Goal: Find contact information: Find contact information

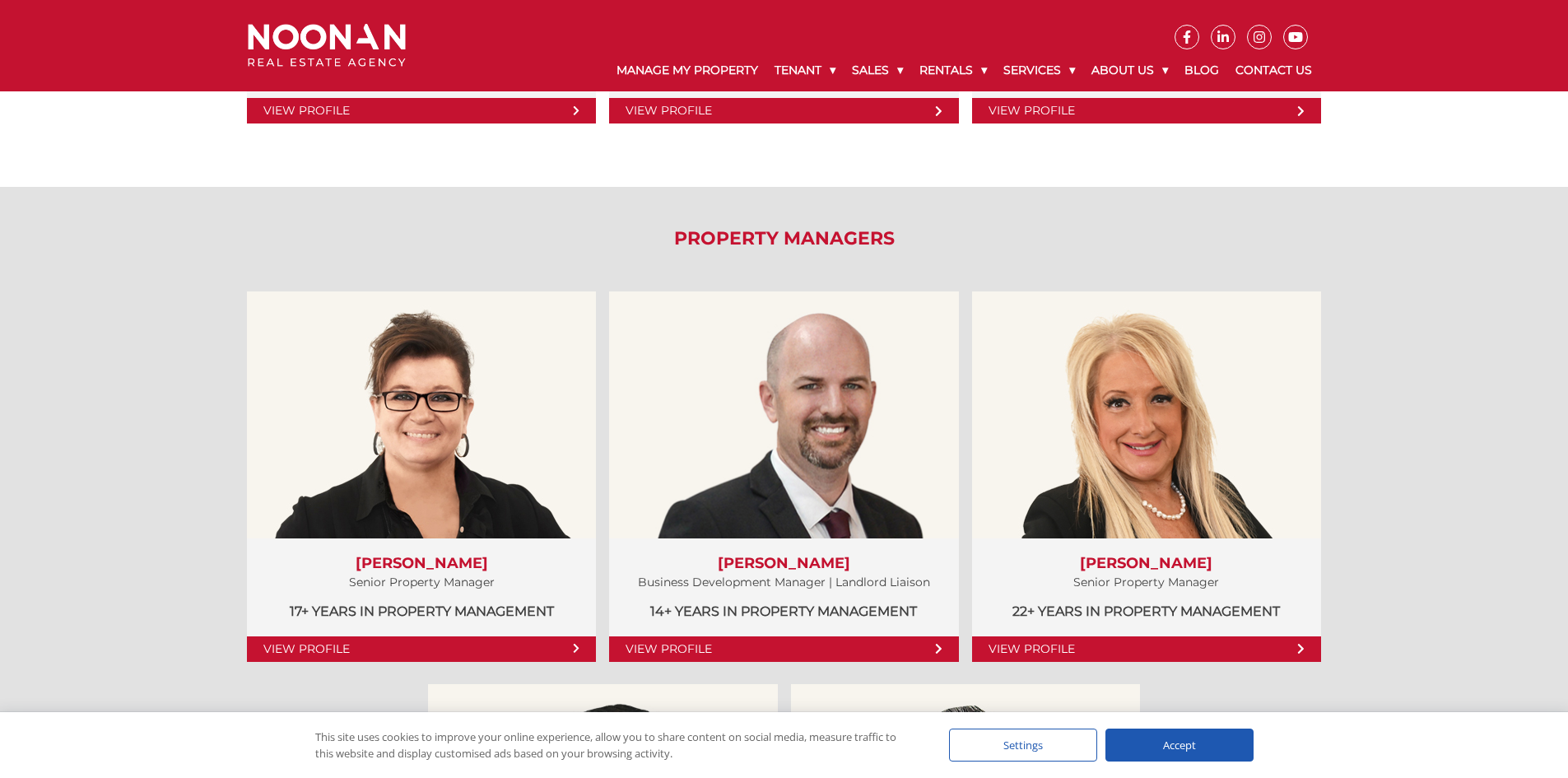
scroll to position [576, 0]
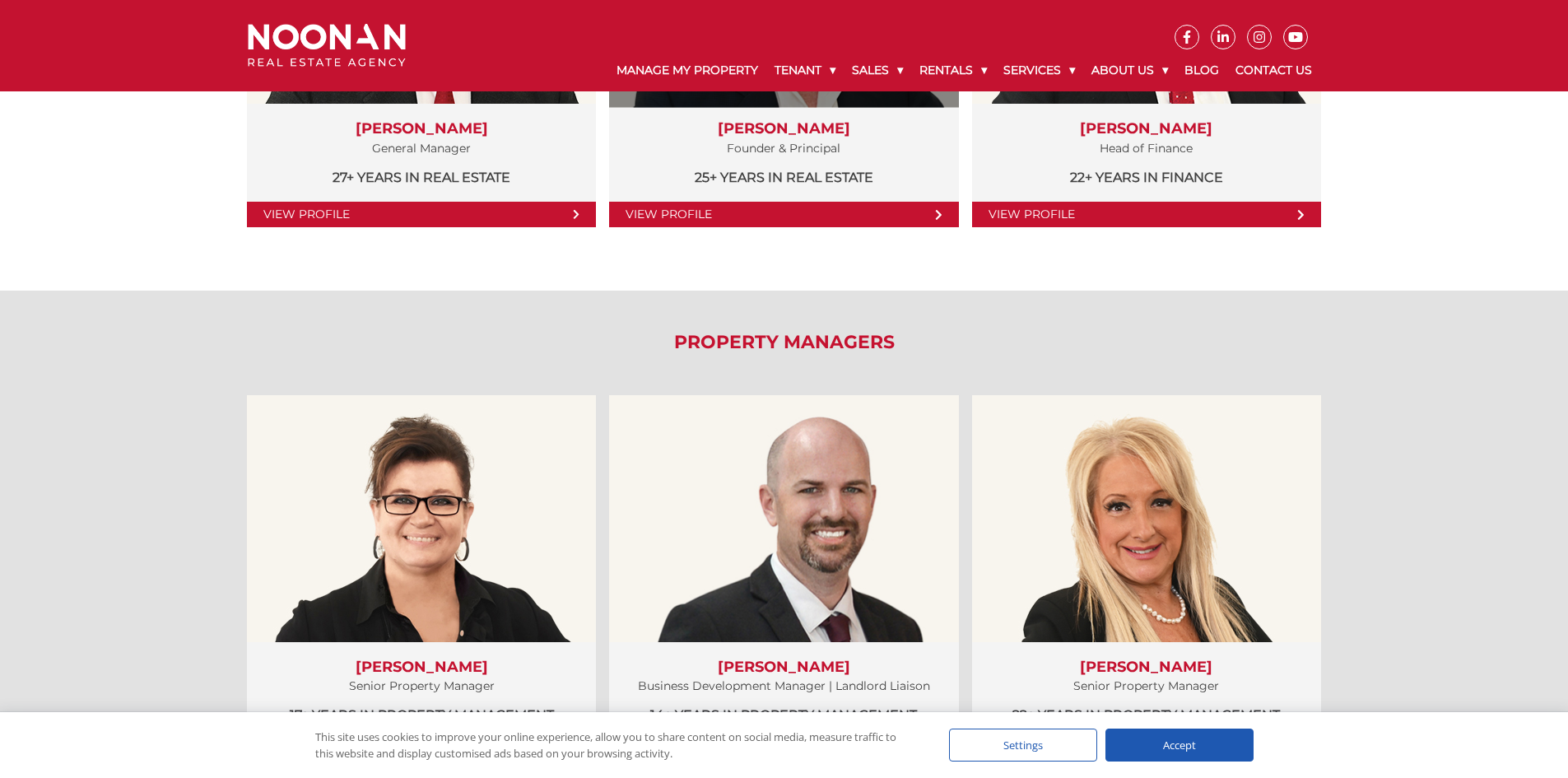
click at [914, 215] on link "View Profile" at bounding box center [783, 214] width 349 height 25
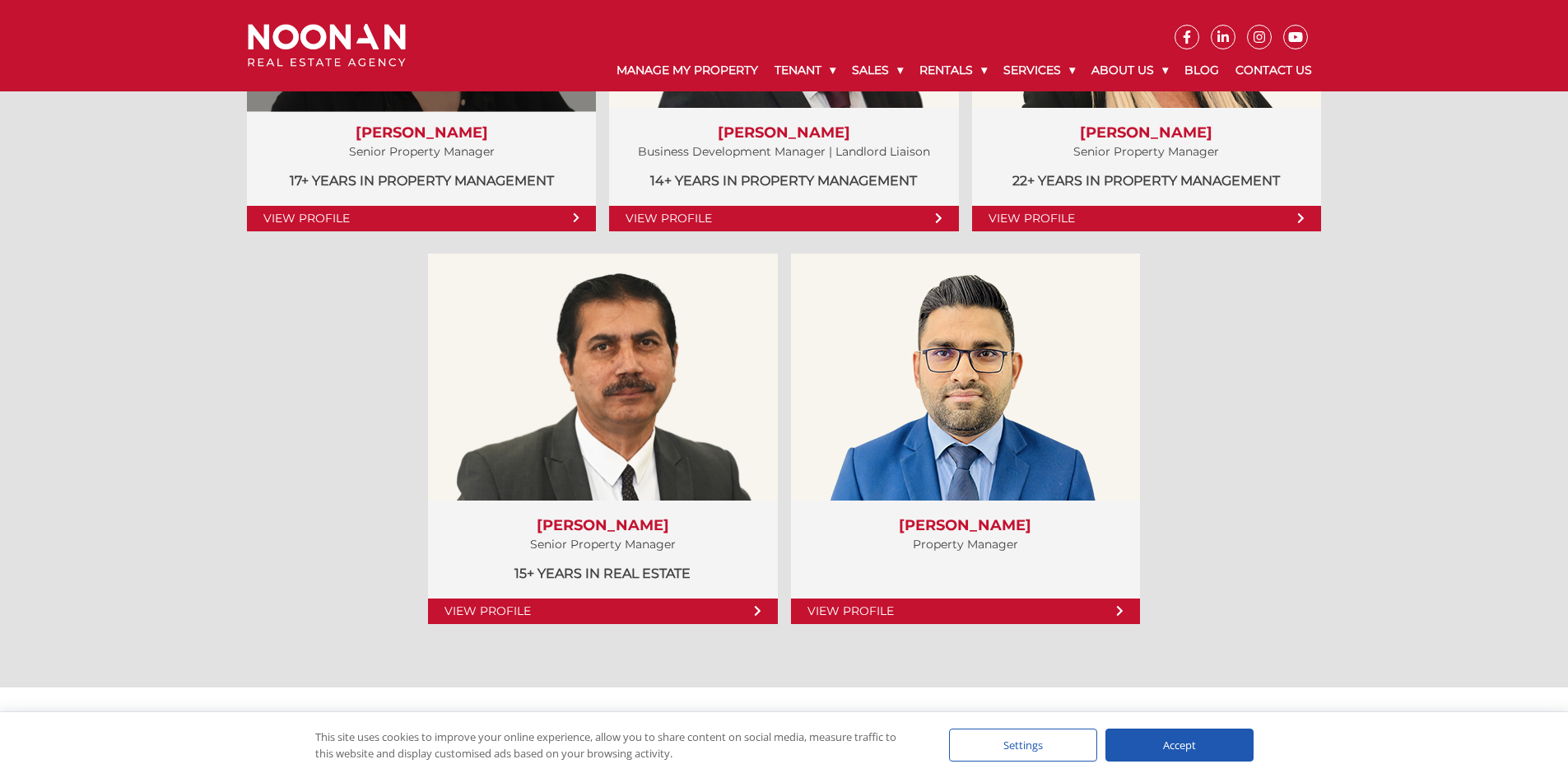
scroll to position [1153, 0]
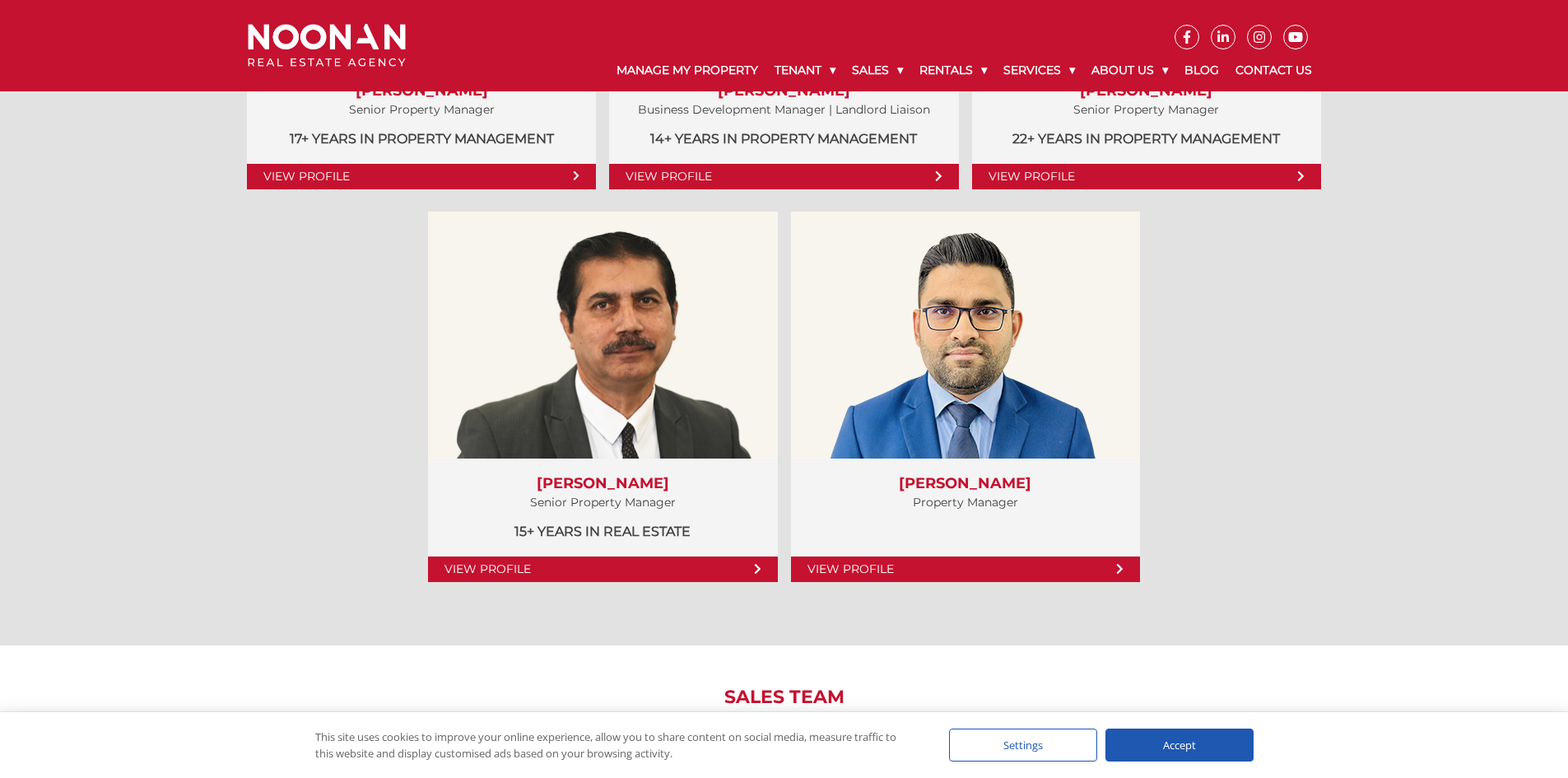
click at [319, 378] on div "Property Managers View Profile Amela Sowinski Senior Property Manager 17+ years…" at bounding box center [784, 179] width 1097 height 930
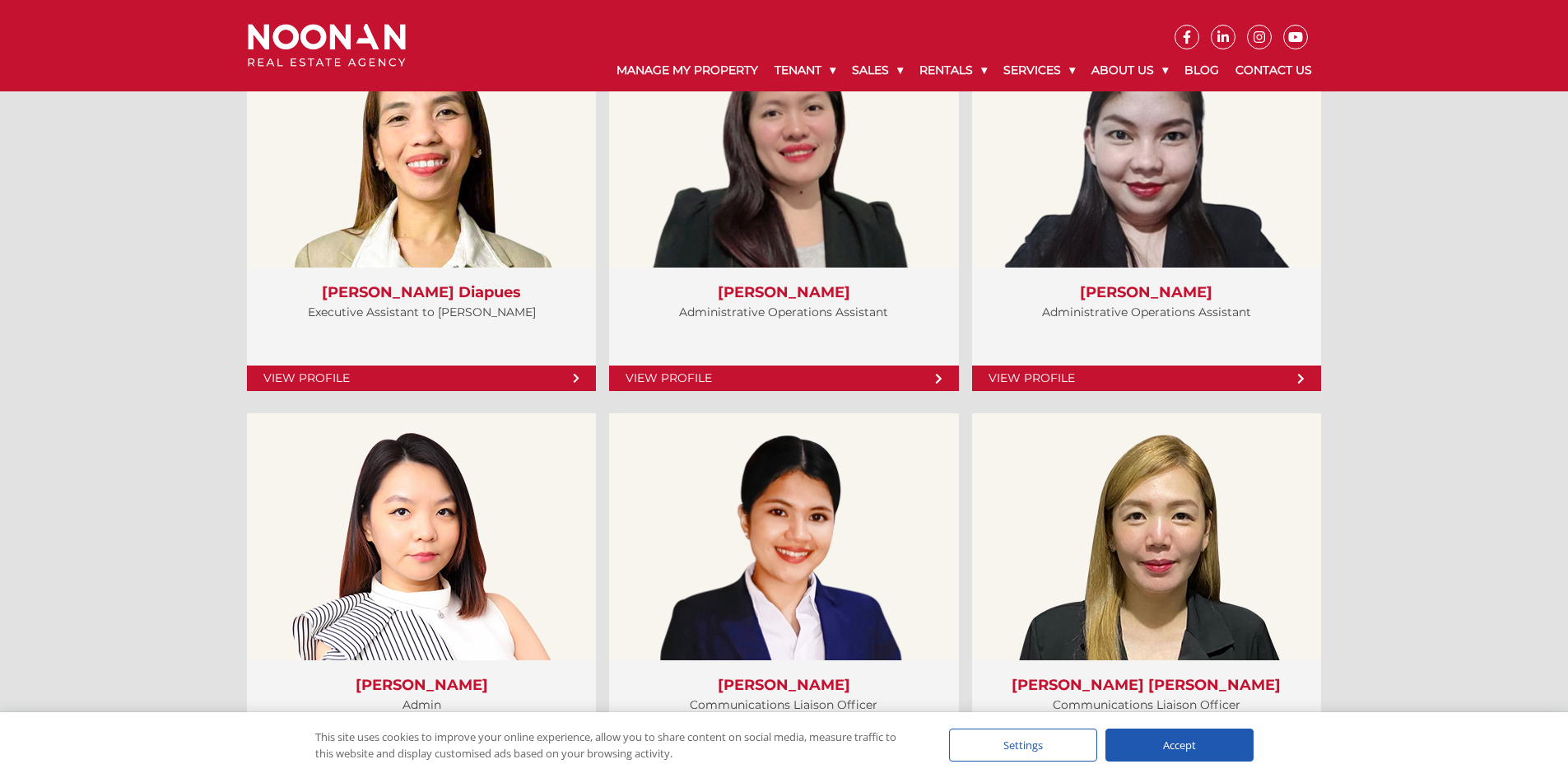
scroll to position [4280, 0]
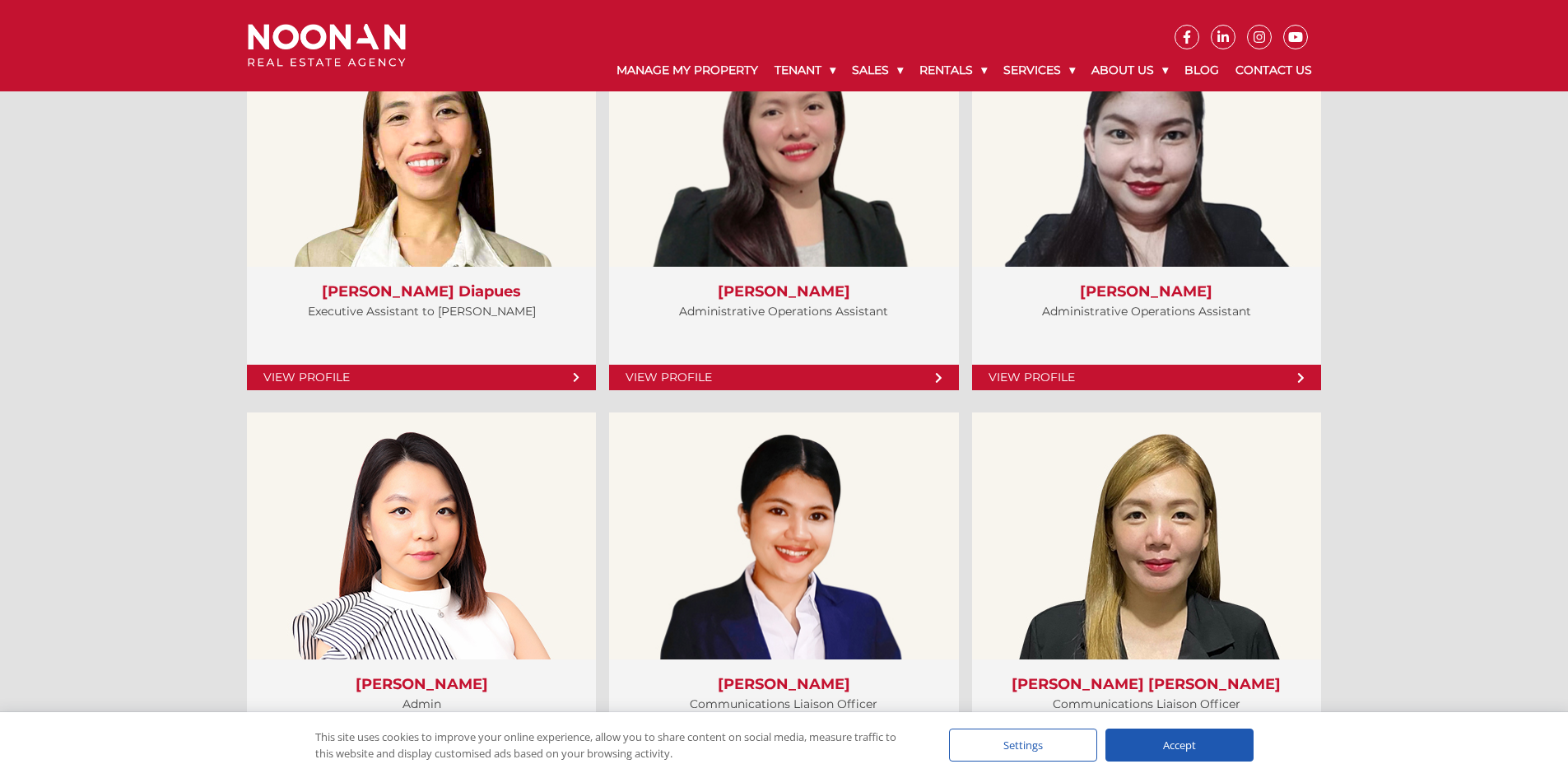
click at [1205, 745] on div "Accept" at bounding box center [1179, 745] width 148 height 33
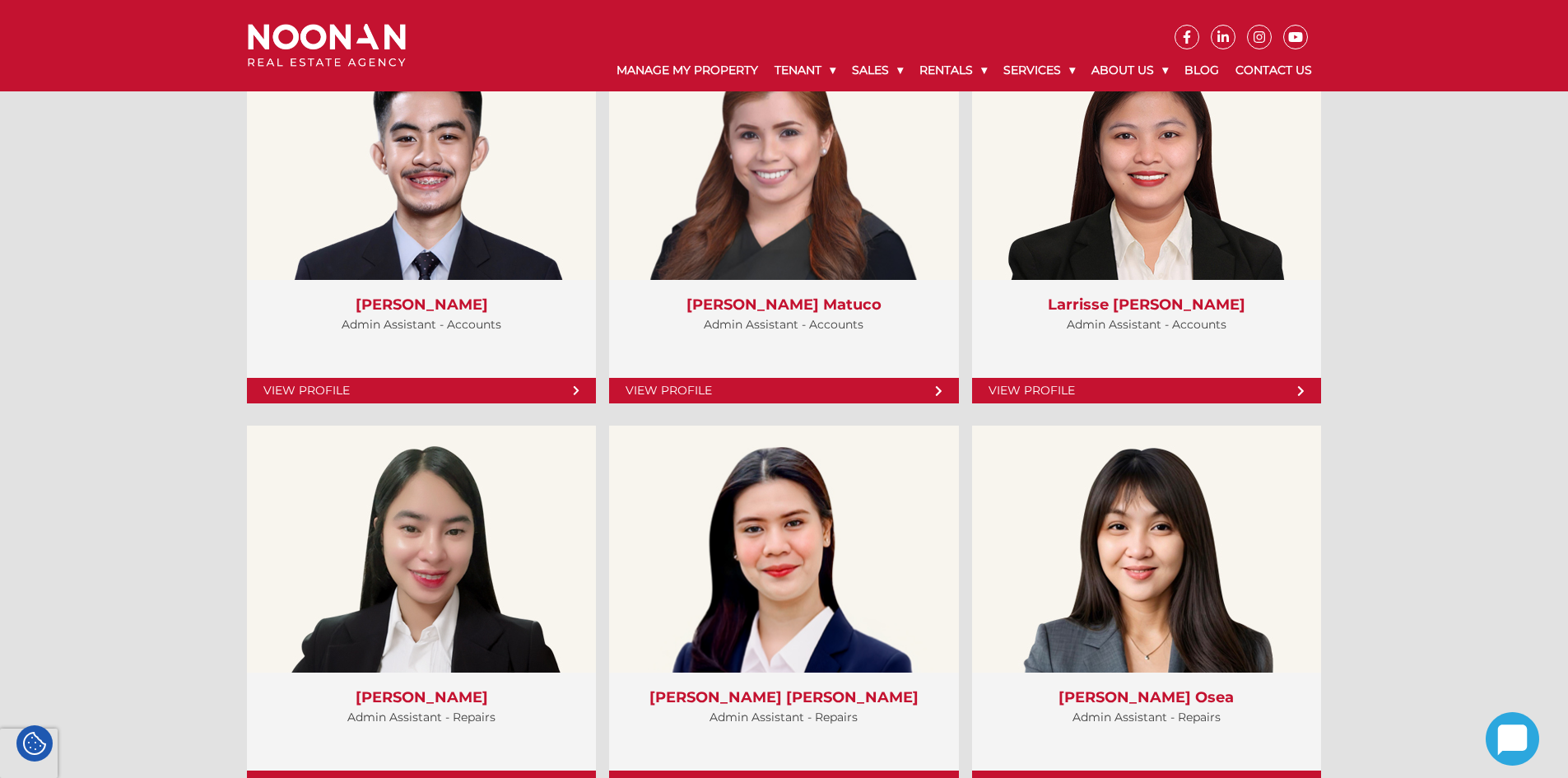
scroll to position [5845, 0]
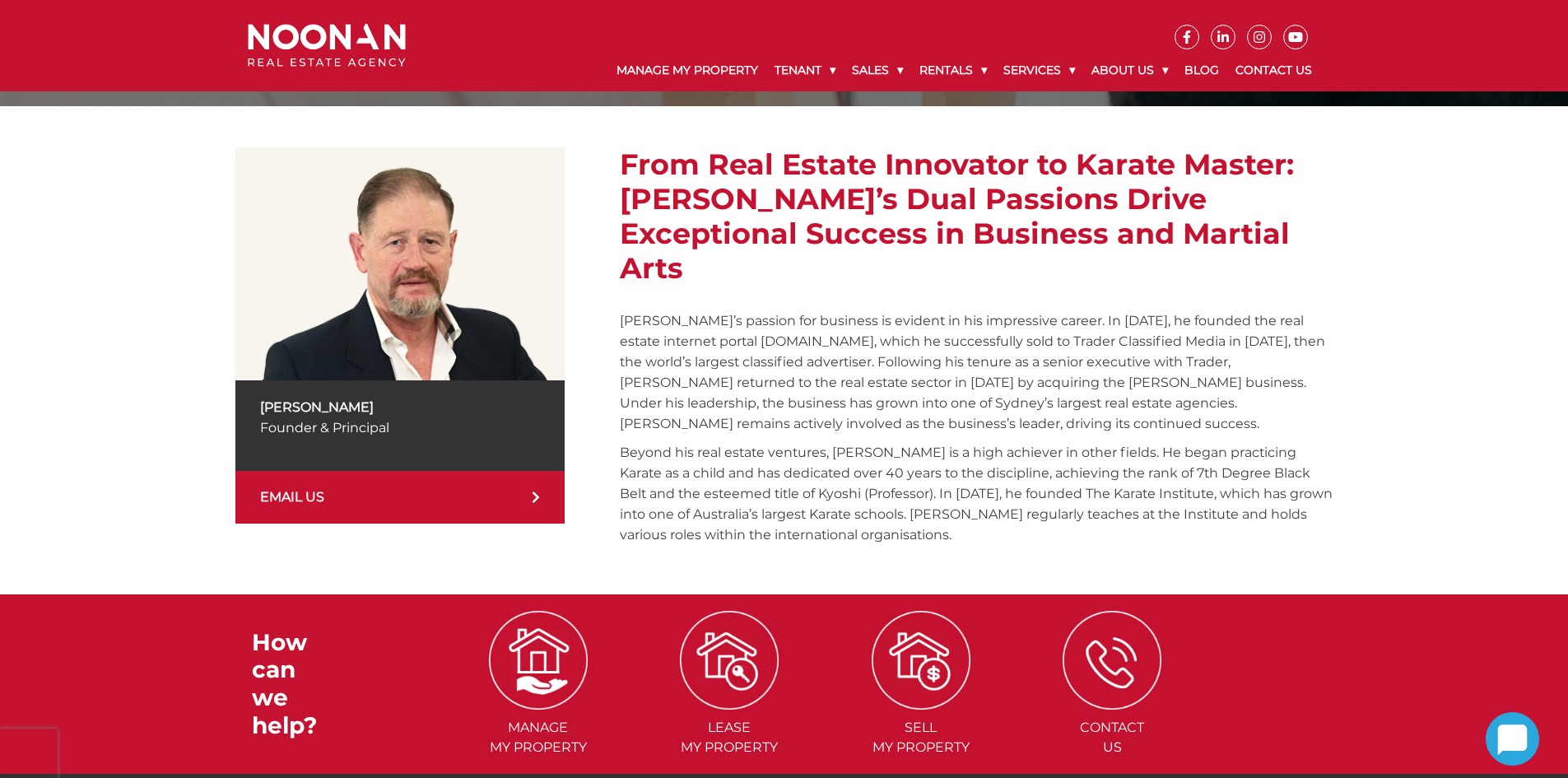
scroll to position [247, 0]
